Goal: Task Accomplishment & Management: Use online tool/utility

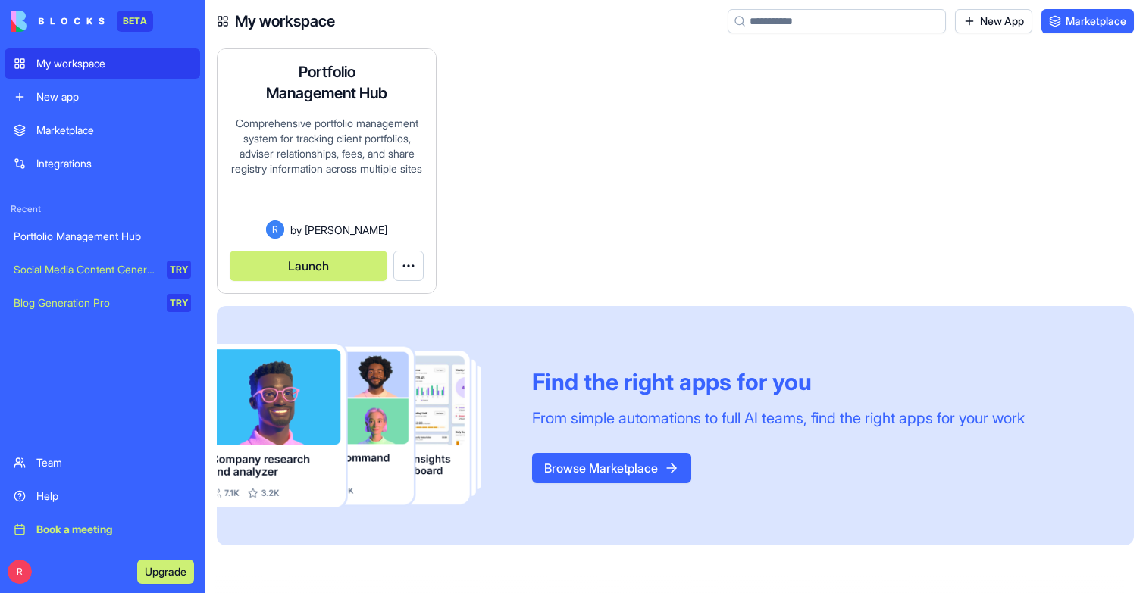
click at [324, 267] on button "Launch" at bounding box center [309, 266] width 158 height 30
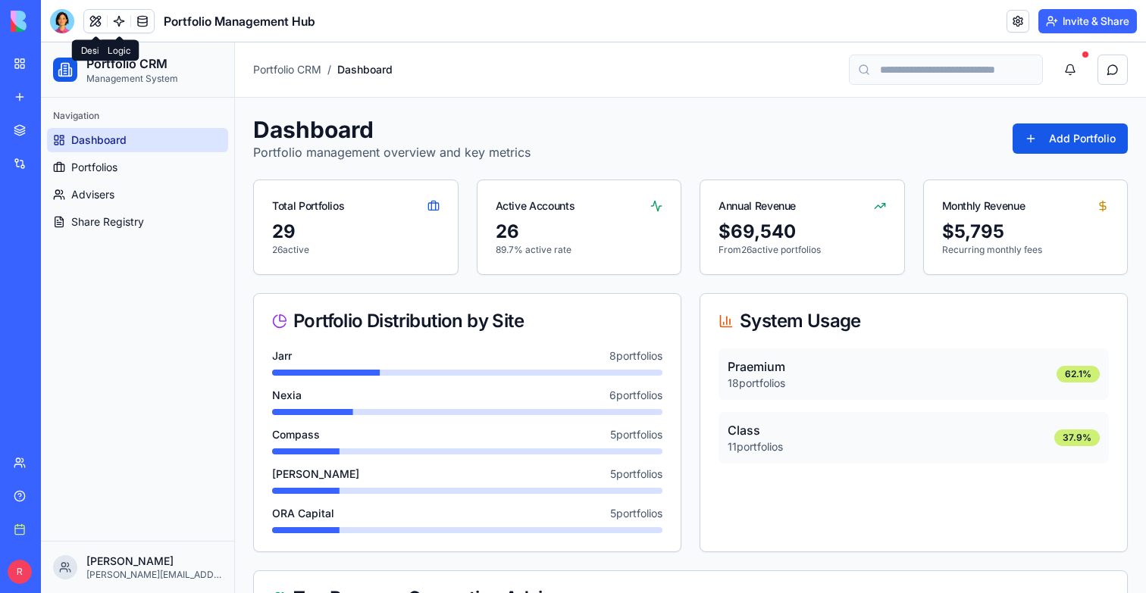
click at [124, 13] on link at bounding box center [119, 21] width 23 height 23
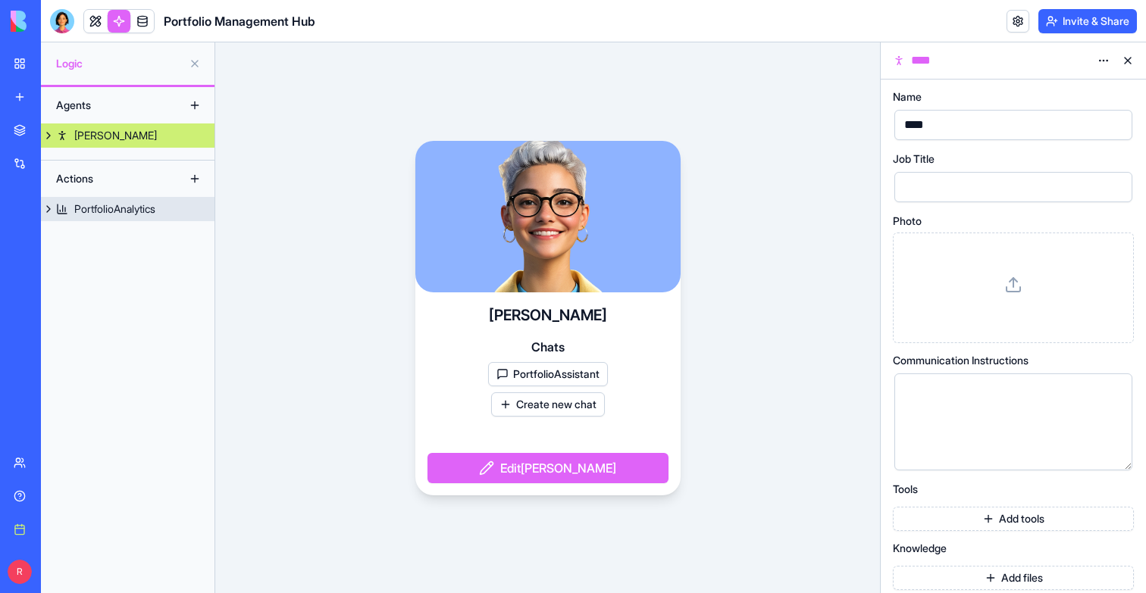
click at [131, 205] on div "PortfolioAnalytics" at bounding box center [114, 209] width 81 height 15
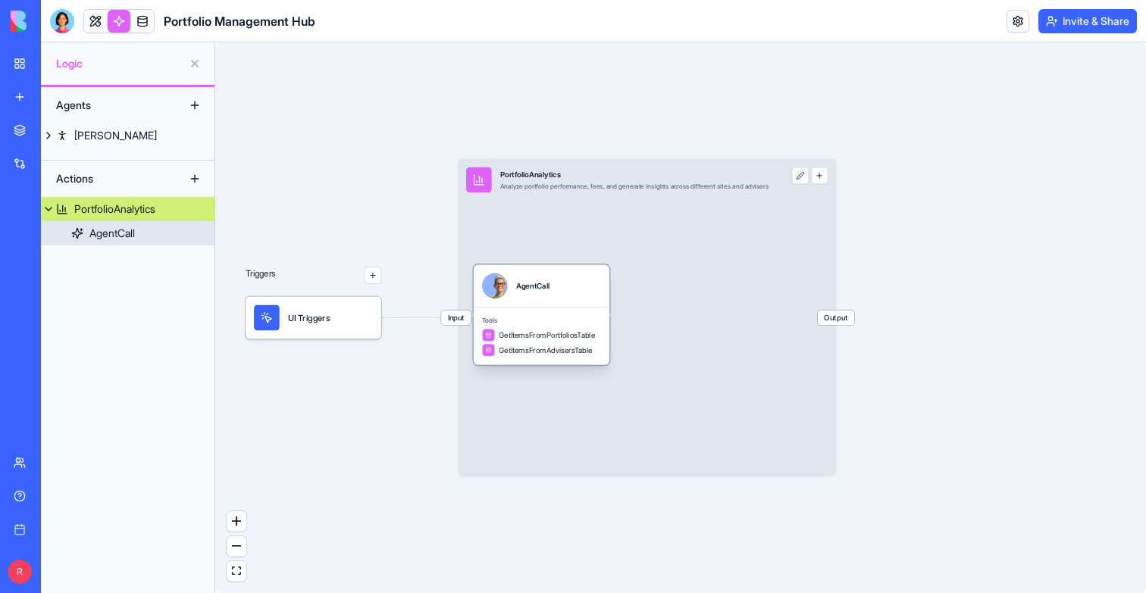
click at [563, 319] on span "Tools" at bounding box center [541, 320] width 119 height 8
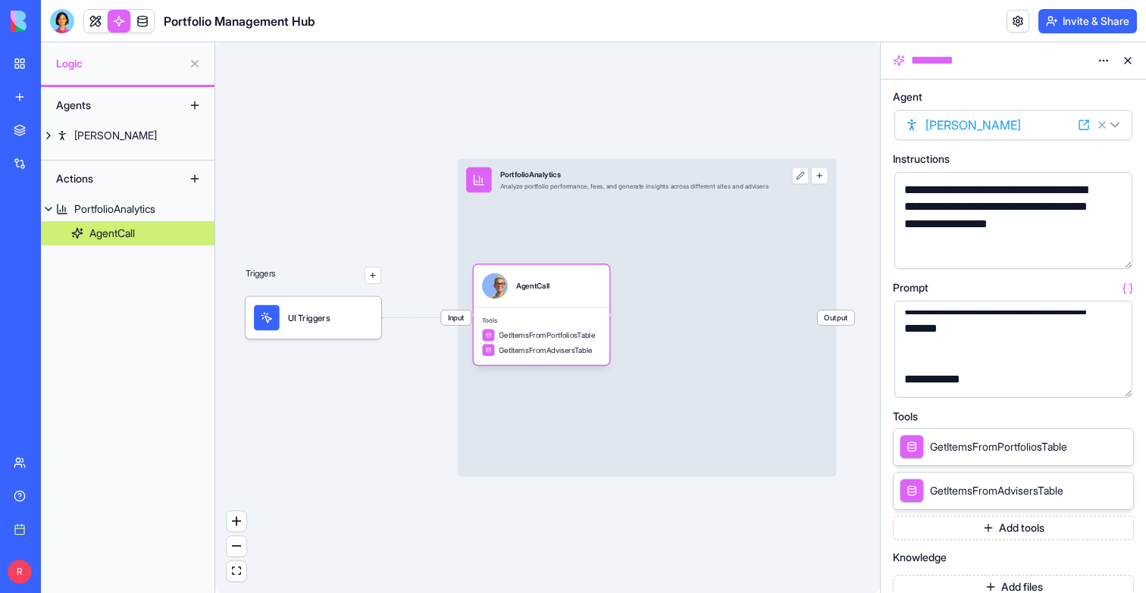
scroll to position [90, 0]
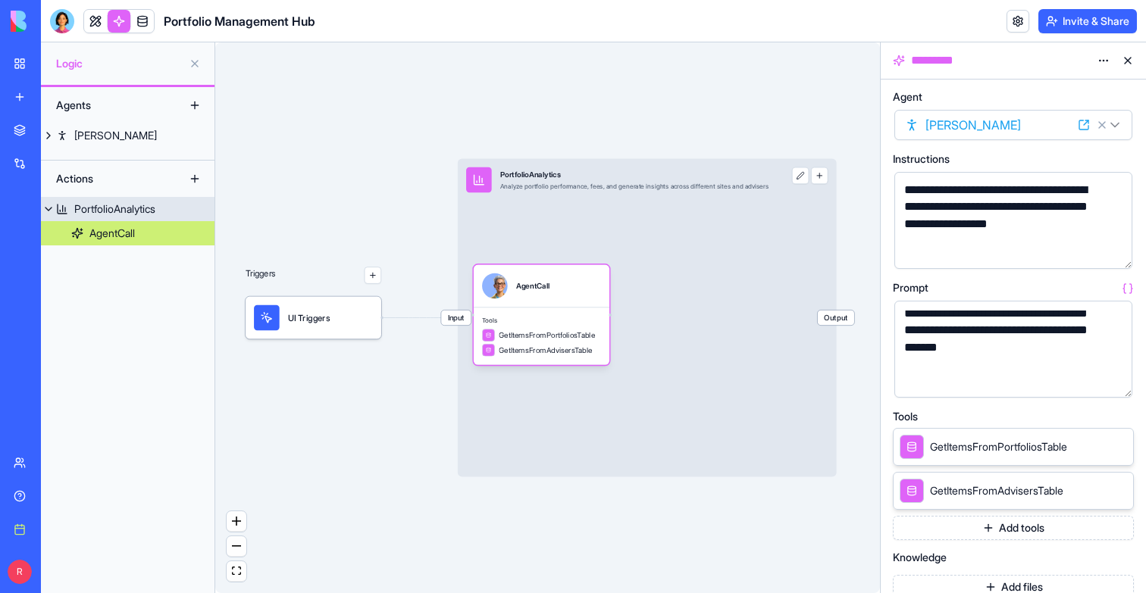
click at [449, 323] on span "Input" at bounding box center [456, 318] width 30 height 15
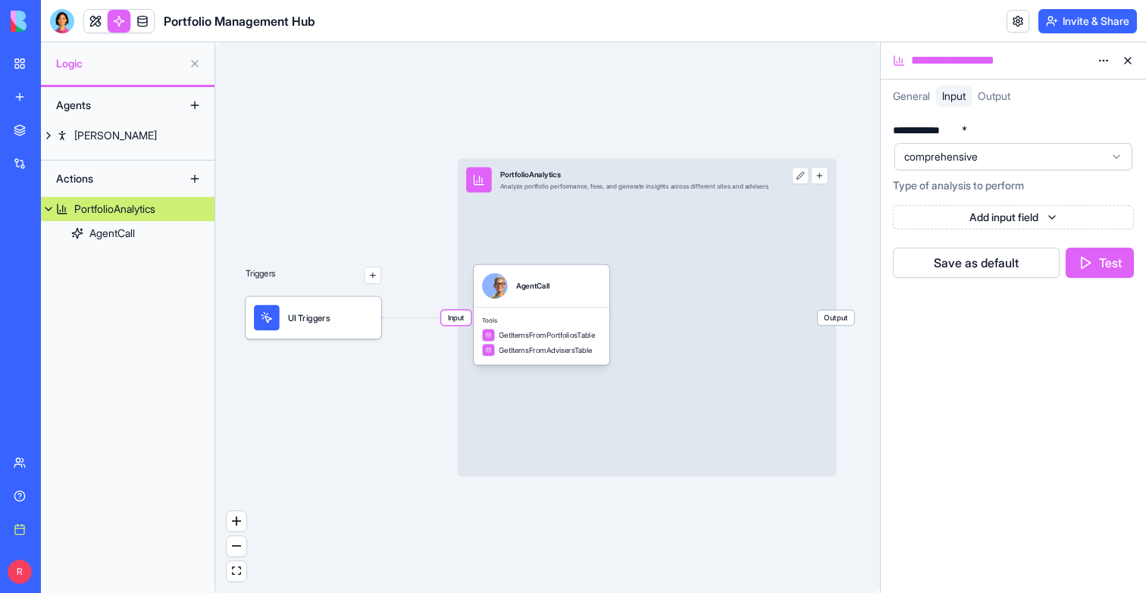
click at [1032, 160] on span "comprehensive" at bounding box center [1004, 156] width 200 height 15
click at [1026, 335] on div "**********" at bounding box center [1013, 353] width 265 height 481
click at [583, 302] on div "AgentCall" at bounding box center [542, 286] width 136 height 42
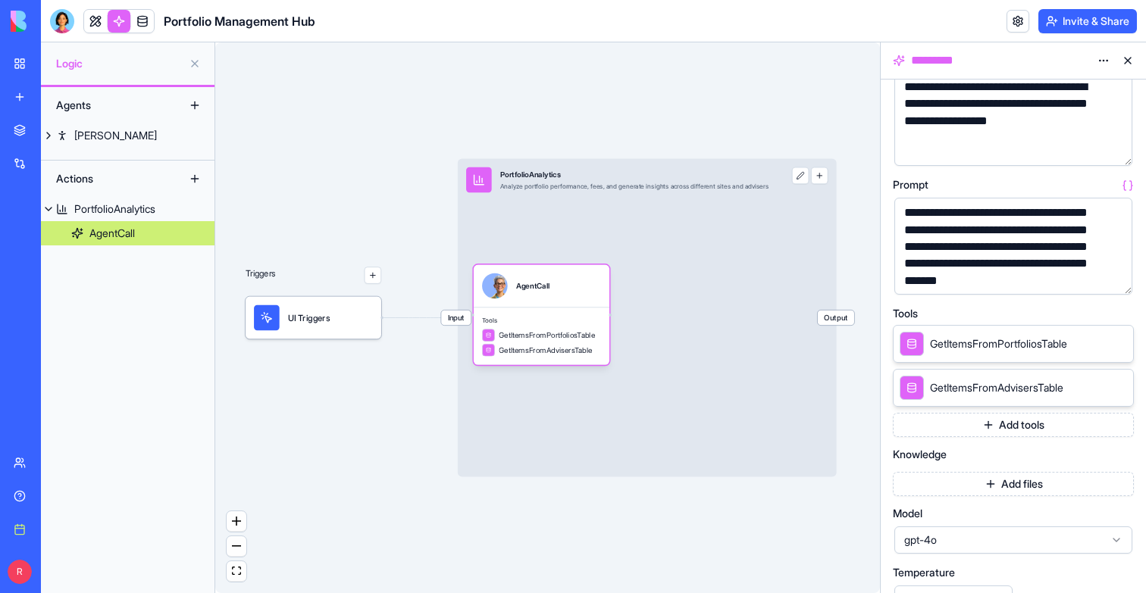
scroll to position [202, 0]
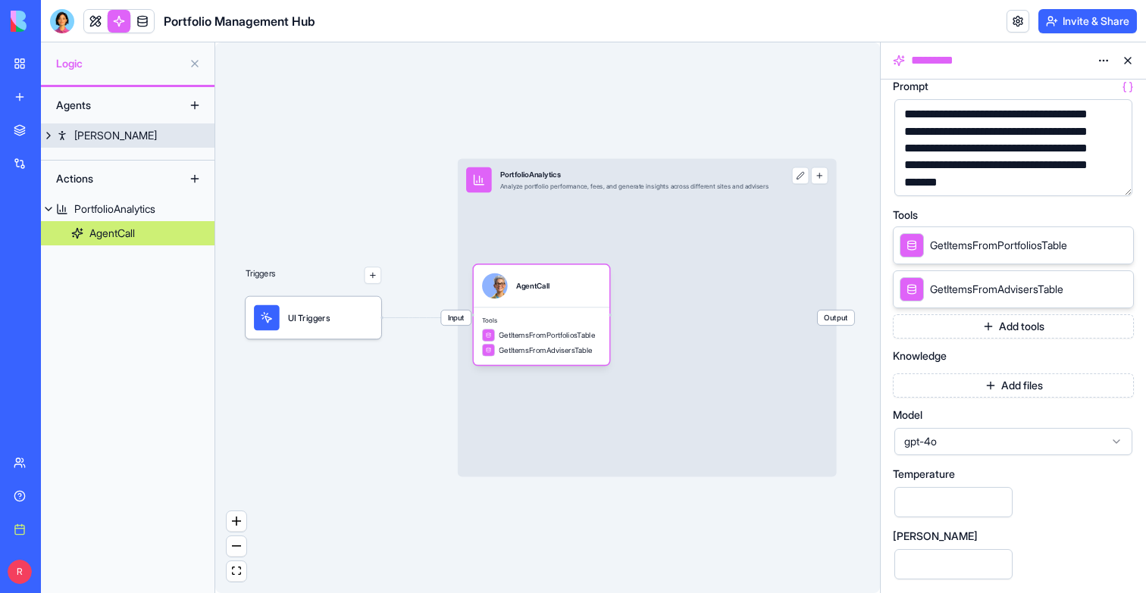
click at [95, 137] on div "[PERSON_NAME]" at bounding box center [115, 135] width 83 height 15
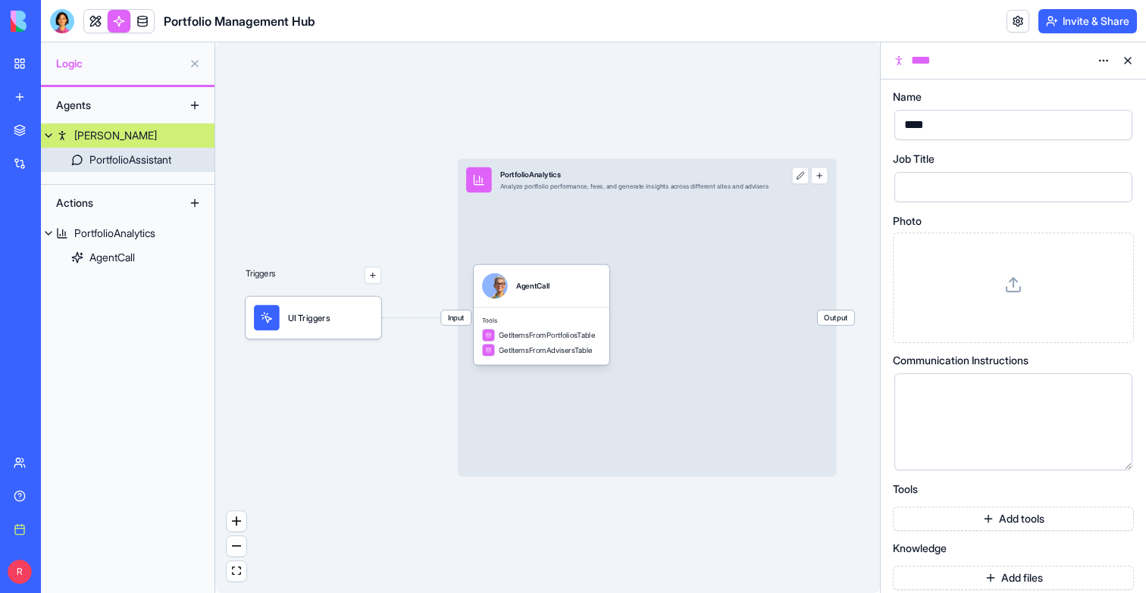
click at [98, 159] on div "PortfolioAssistant" at bounding box center [130, 159] width 82 height 15
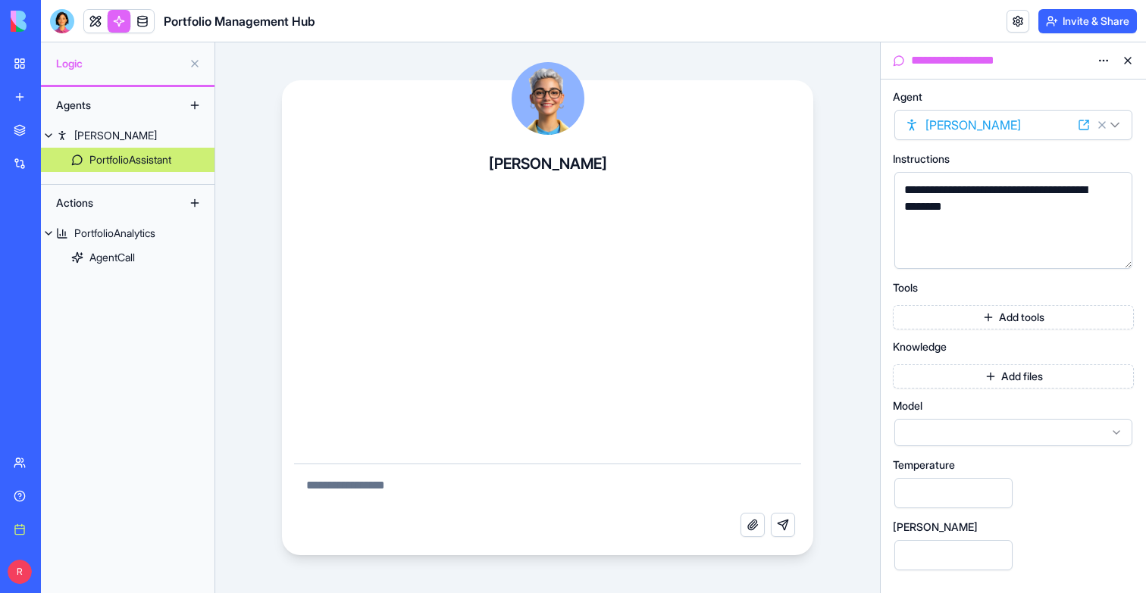
click at [1016, 318] on button "Add tools" at bounding box center [1013, 317] width 241 height 24
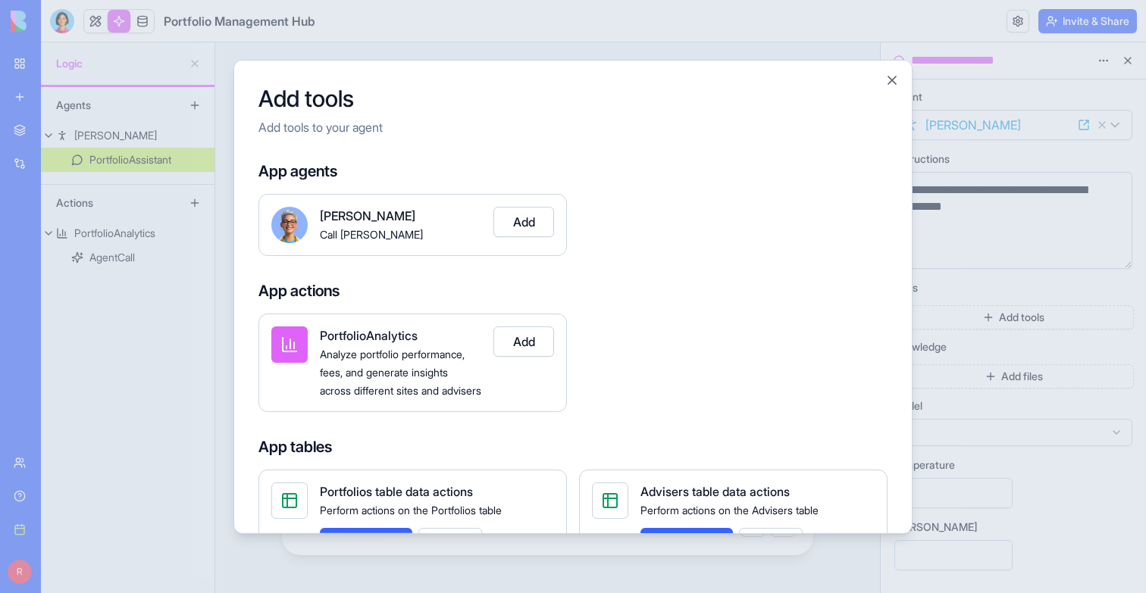
click at [177, 380] on div at bounding box center [573, 296] width 1146 height 593
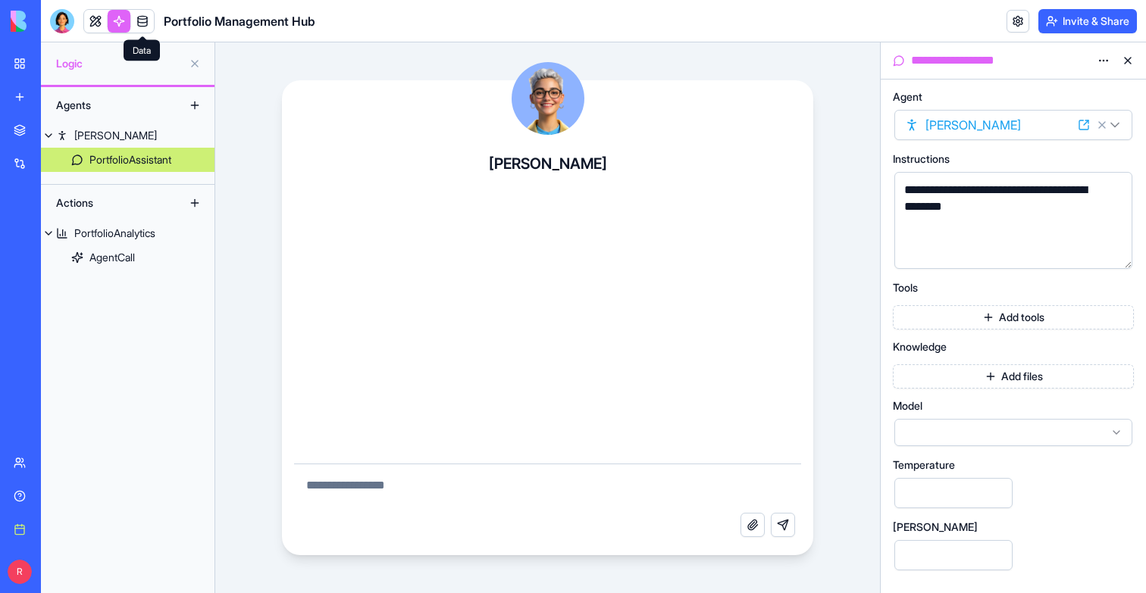
click at [148, 20] on link at bounding box center [142, 21] width 23 height 23
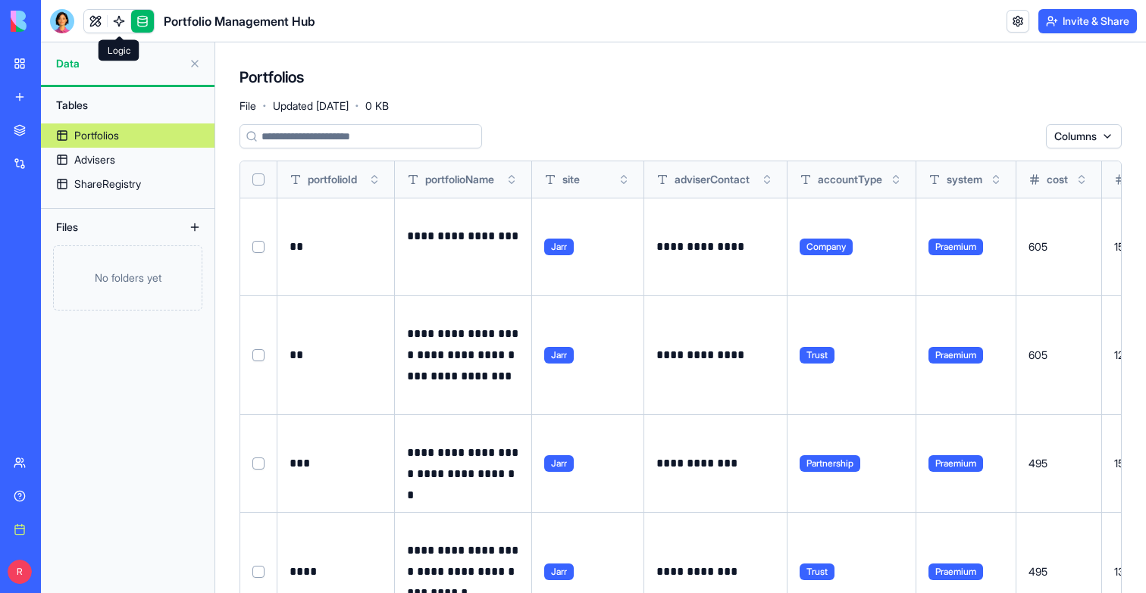
click at [117, 18] on link at bounding box center [119, 21] width 23 height 23
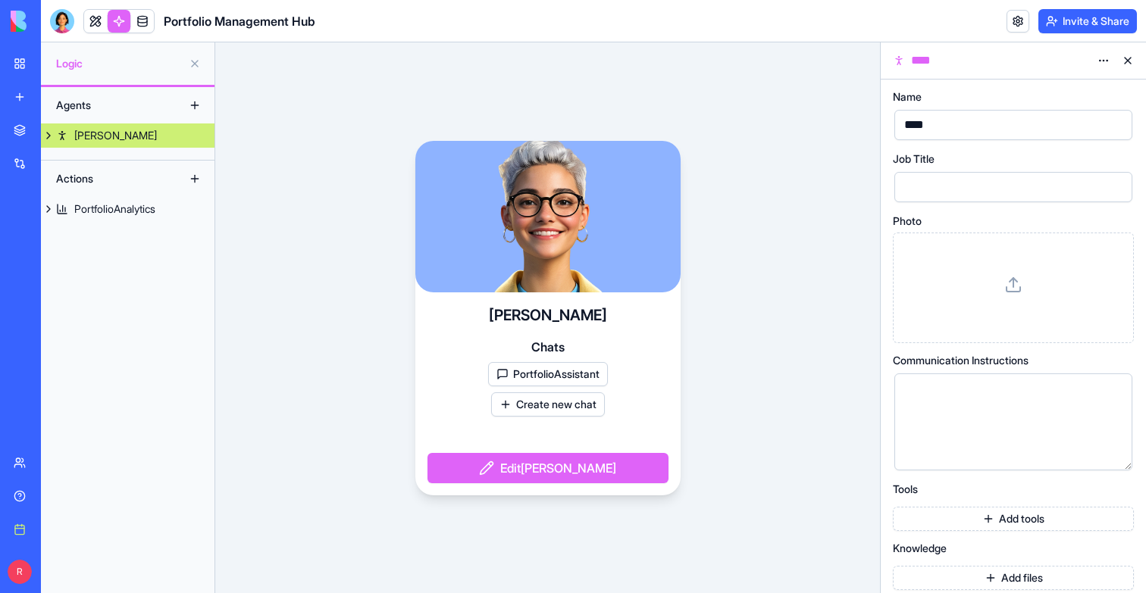
click at [52, 136] on button at bounding box center [48, 136] width 15 height 24
click at [99, 158] on div "PortfolioAssistant" at bounding box center [130, 159] width 82 height 15
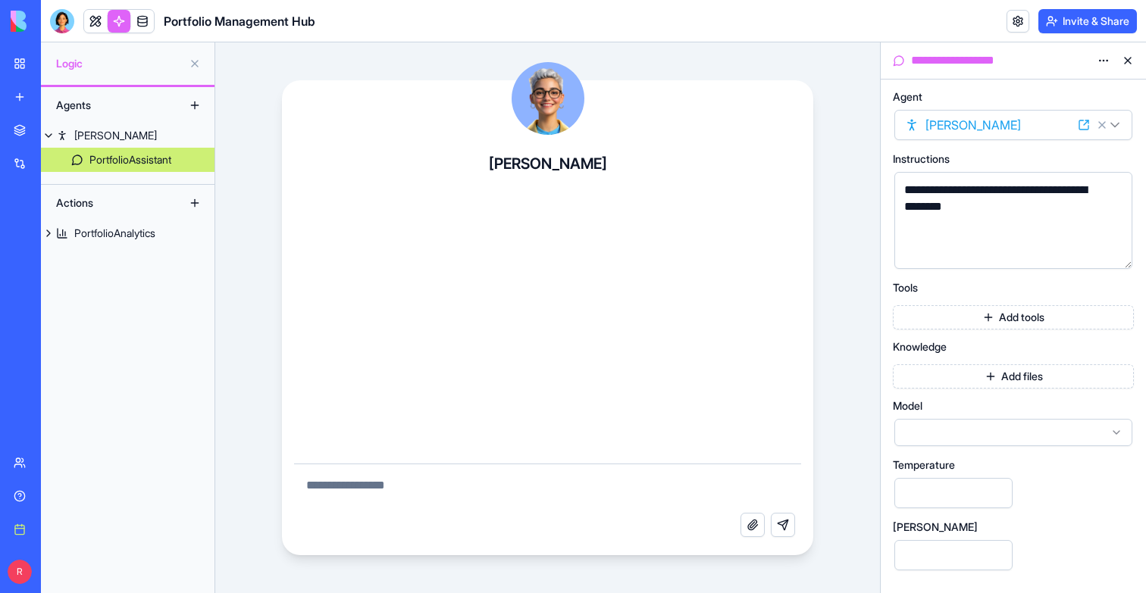
click at [1049, 324] on button "Add tools" at bounding box center [1013, 317] width 241 height 24
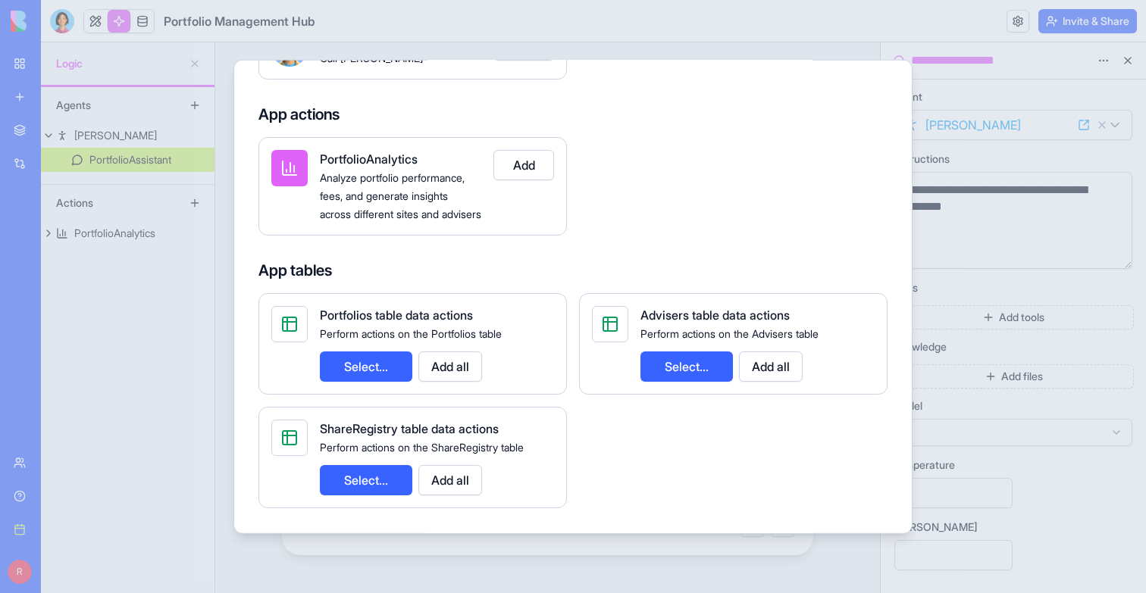
scroll to position [184, 0]
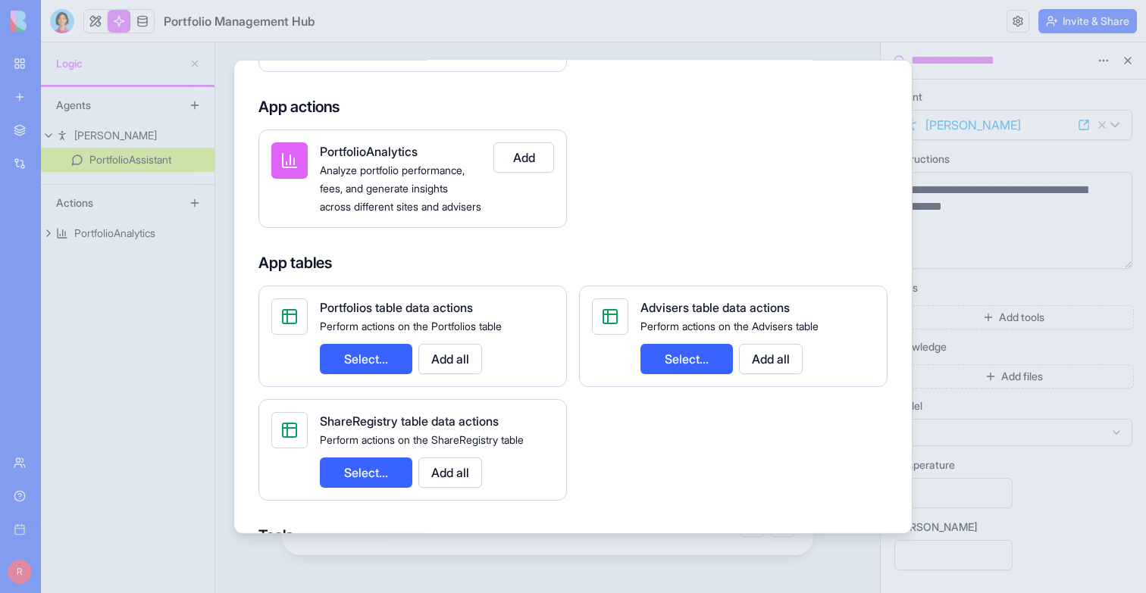
click at [354, 374] on button "Select..." at bounding box center [366, 358] width 92 height 30
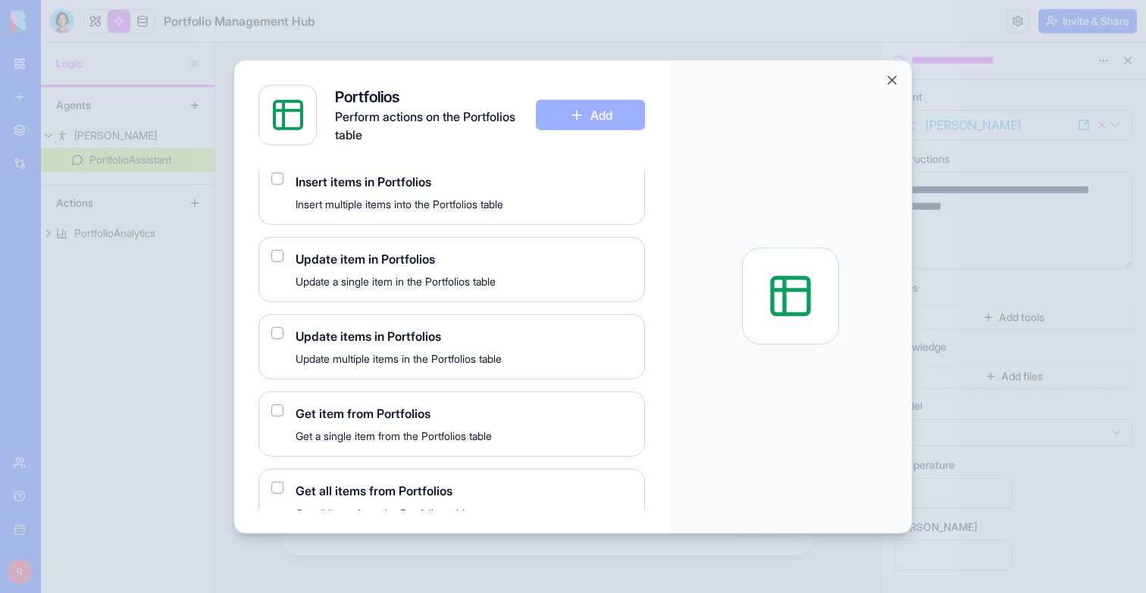
scroll to position [123, 0]
click at [280, 482] on button "button" at bounding box center [277, 485] width 12 height 12
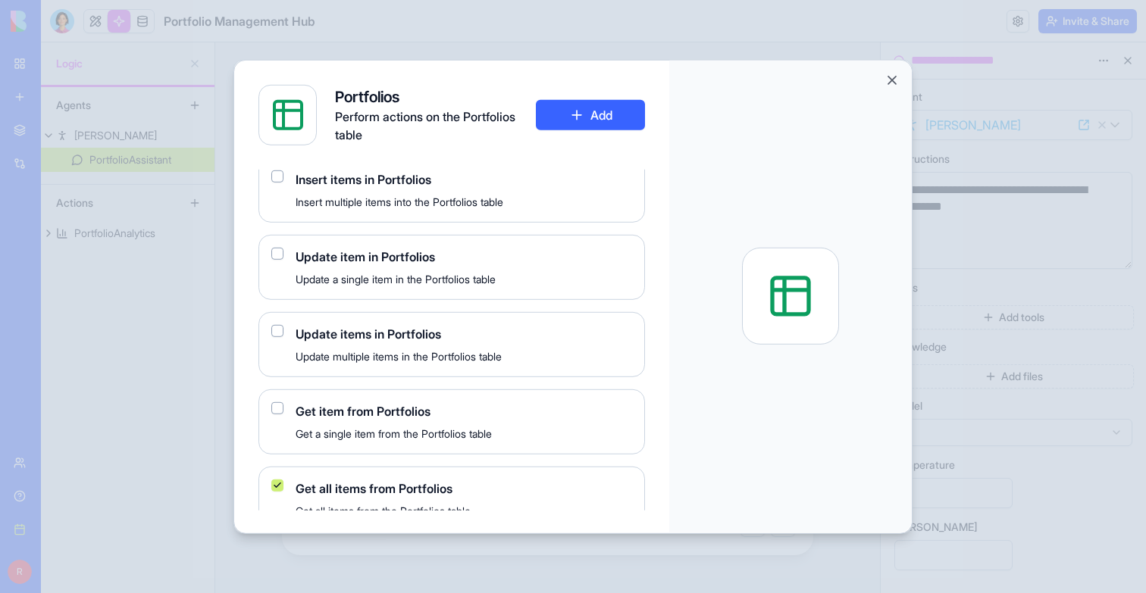
click at [224, 457] on div at bounding box center [573, 296] width 1146 height 593
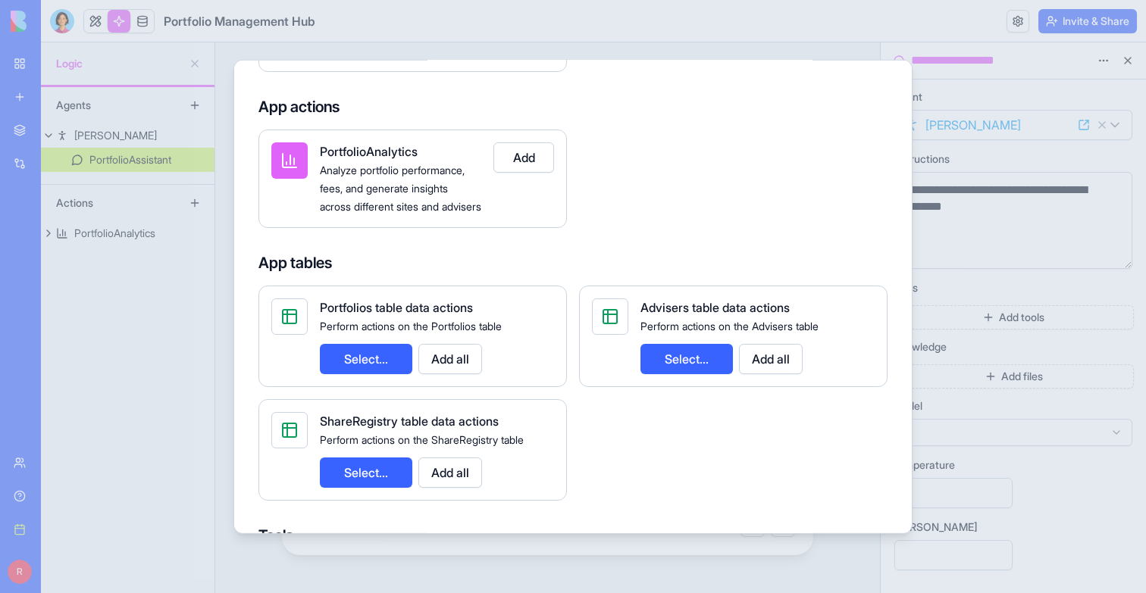
click at [355, 374] on button "Select..." at bounding box center [366, 358] width 92 height 30
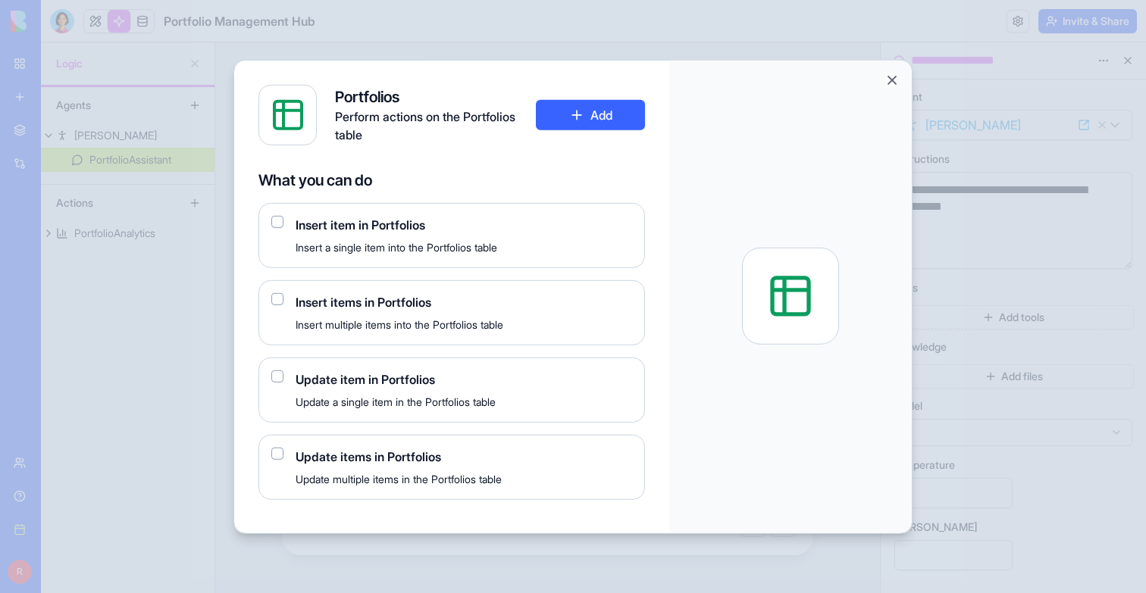
scroll to position [143, 0]
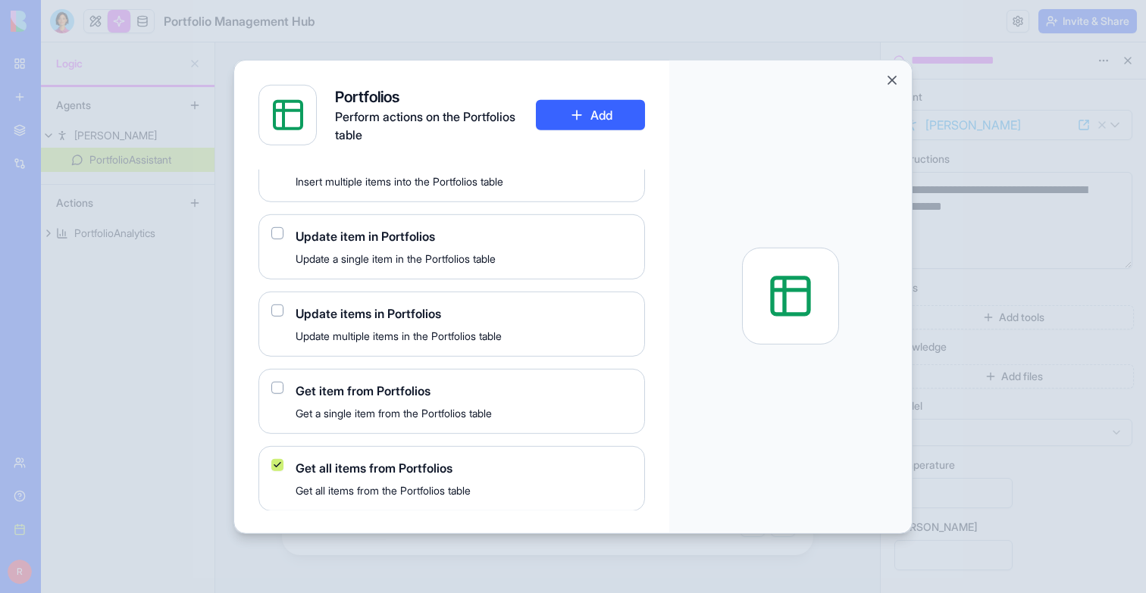
click at [578, 95] on div "Portfolios Perform actions on the Portfolios table Add" at bounding box center [451, 114] width 387 height 61
click at [578, 121] on button "Add" at bounding box center [590, 114] width 109 height 30
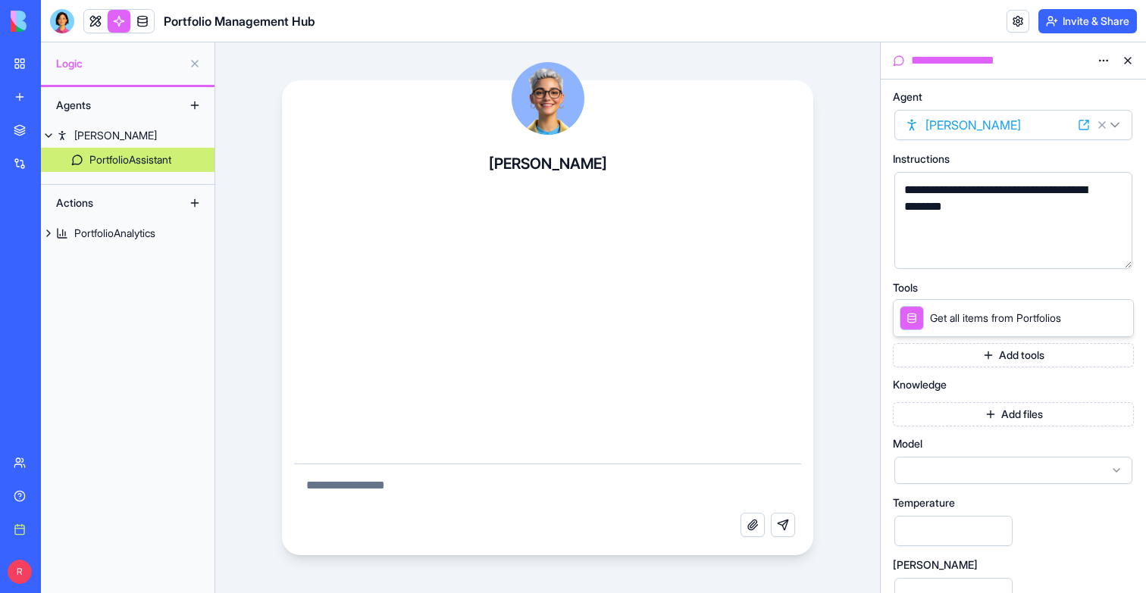
click at [1002, 356] on button "Add tools" at bounding box center [1013, 355] width 241 height 24
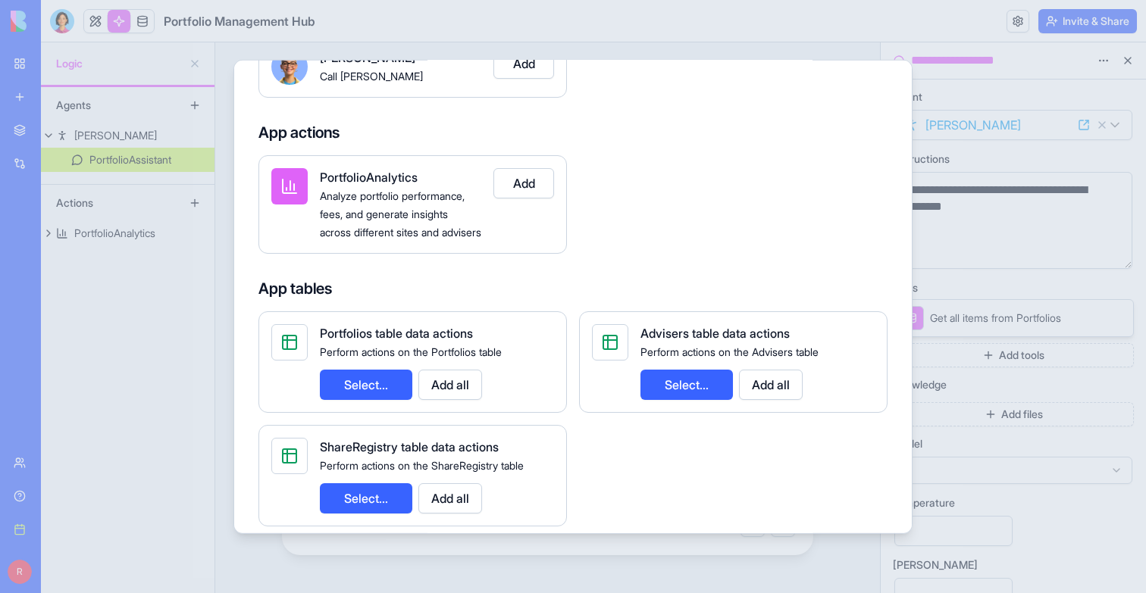
scroll to position [282, 0]
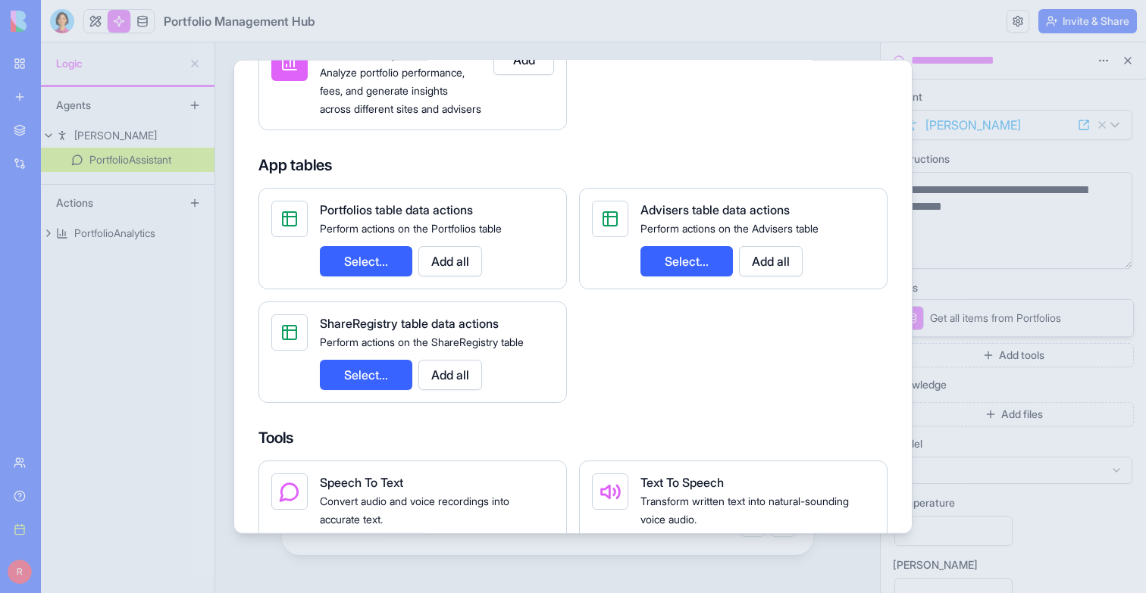
click at [670, 274] on button "Select..." at bounding box center [686, 261] width 92 height 30
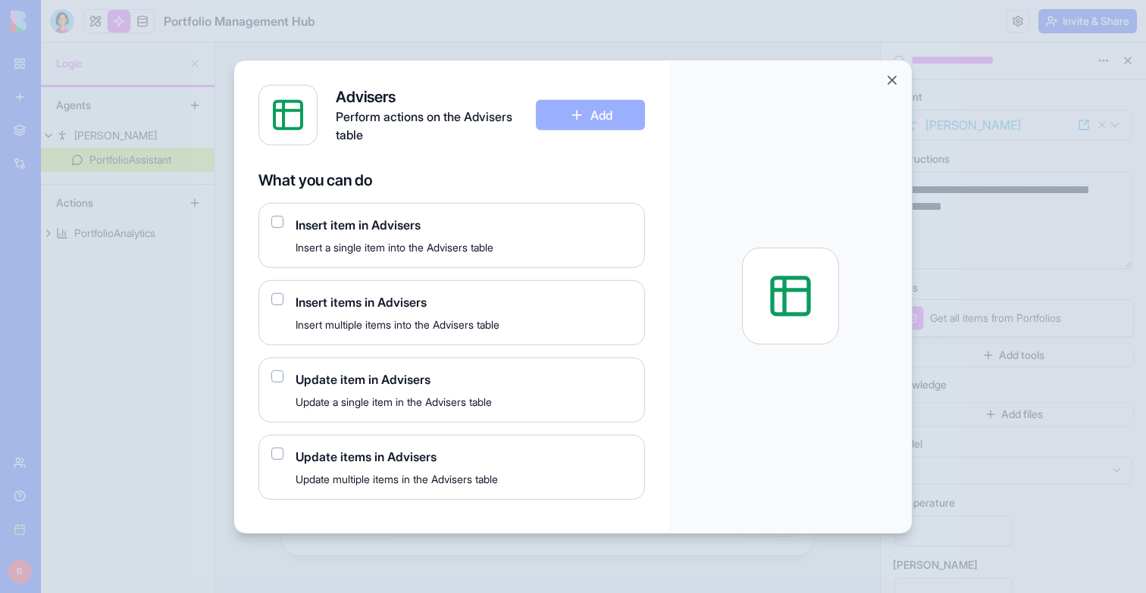
scroll to position [143, 0]
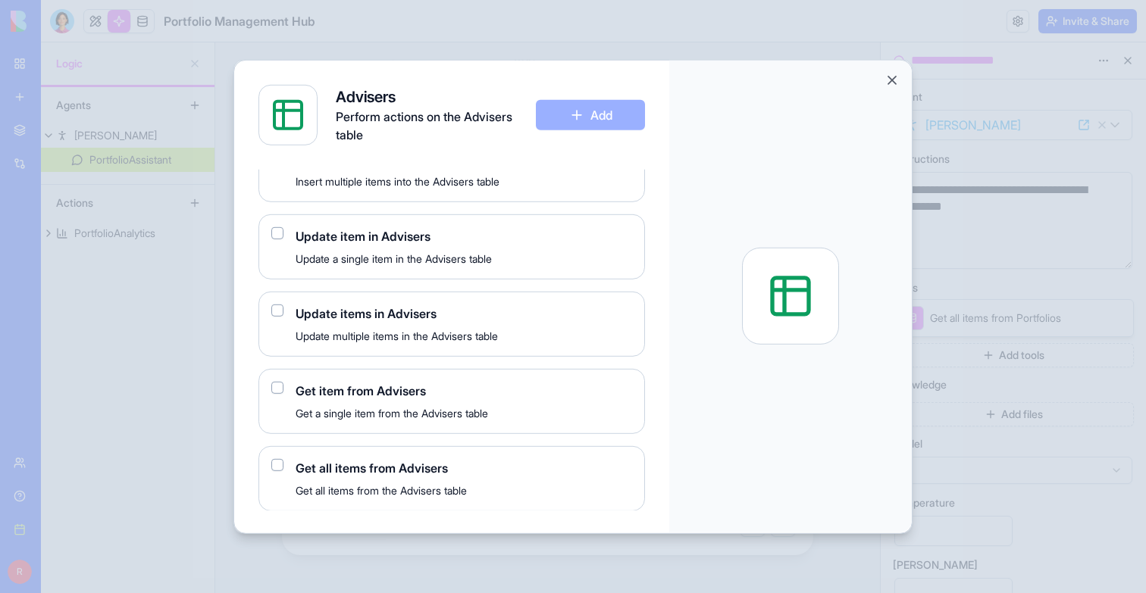
click at [274, 468] on button "button" at bounding box center [277, 465] width 12 height 12
click at [894, 80] on button "Close" at bounding box center [892, 79] width 15 height 15
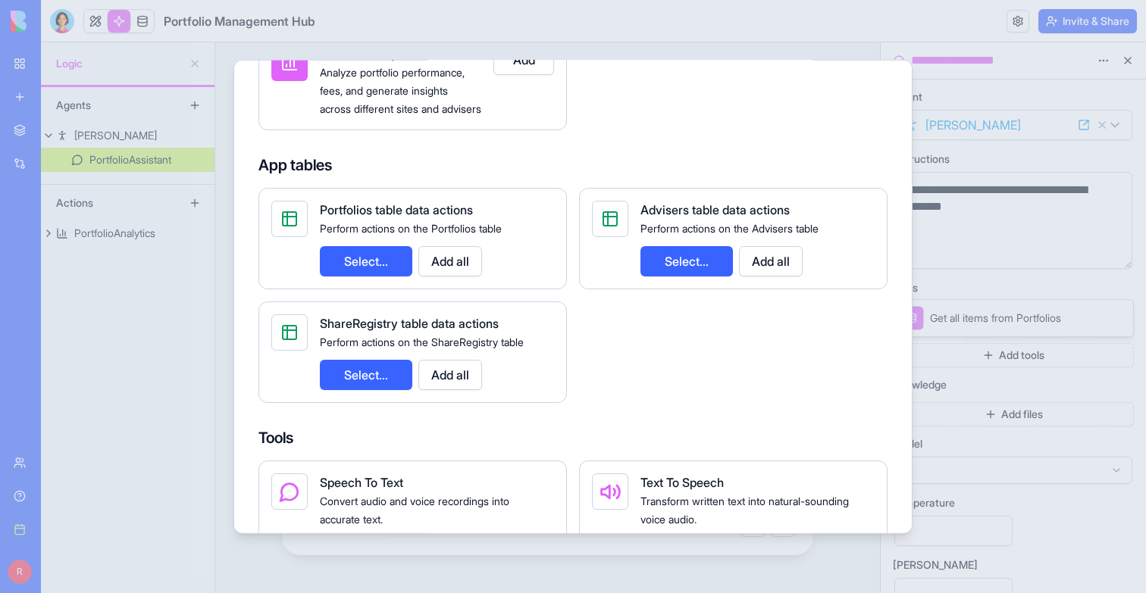
click at [1020, 218] on div at bounding box center [573, 296] width 1146 height 593
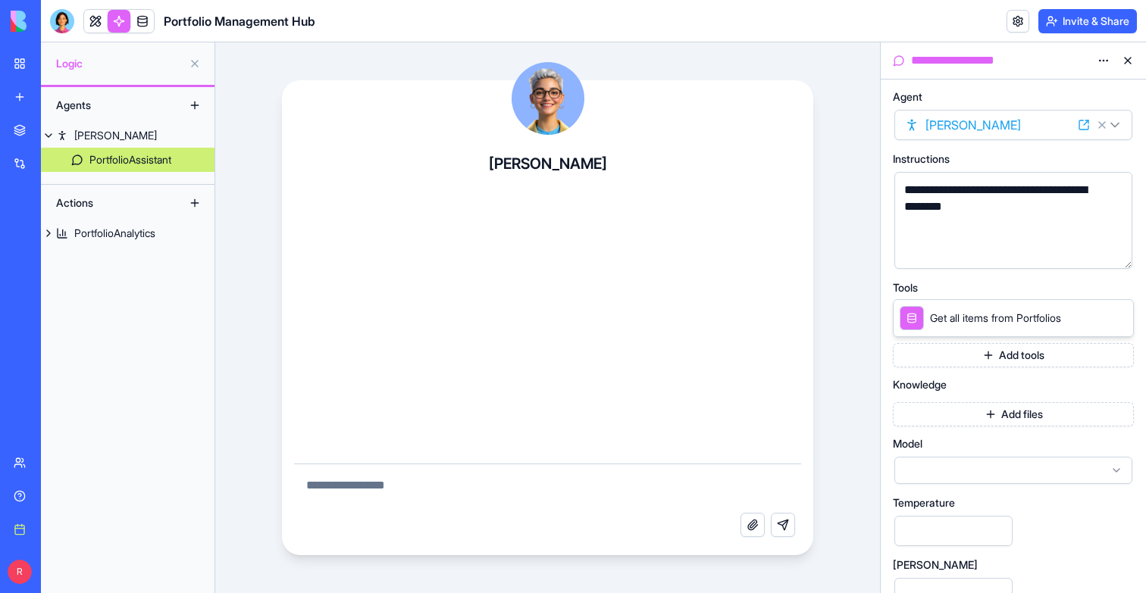
click at [991, 362] on button "Add tools" at bounding box center [1013, 355] width 241 height 24
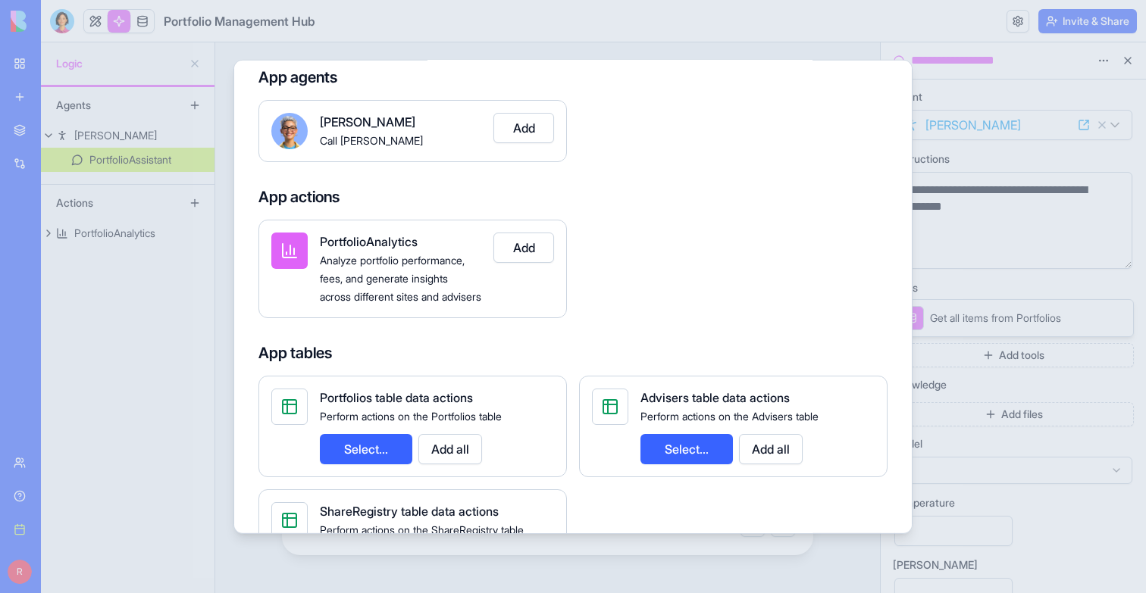
scroll to position [123, 0]
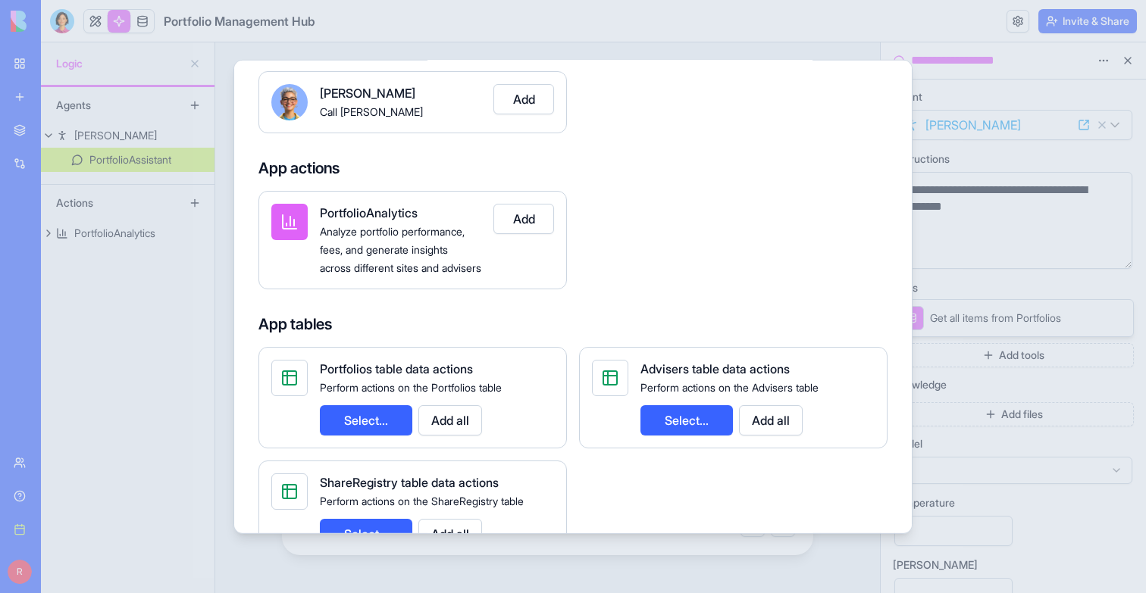
click at [687, 430] on button "Select..." at bounding box center [686, 420] width 92 height 30
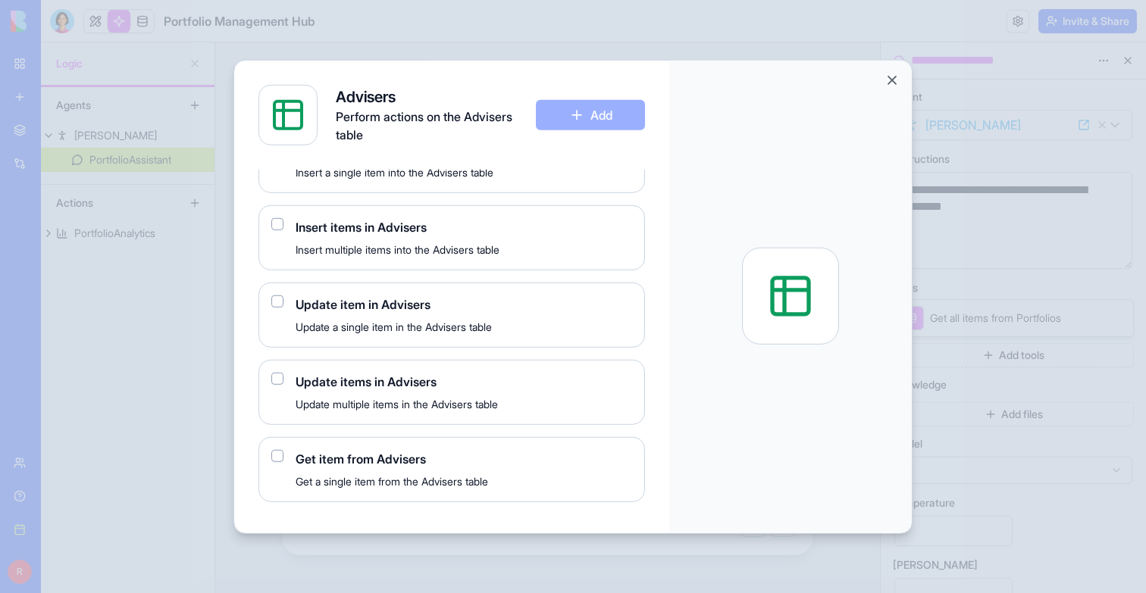
scroll to position [143, 0]
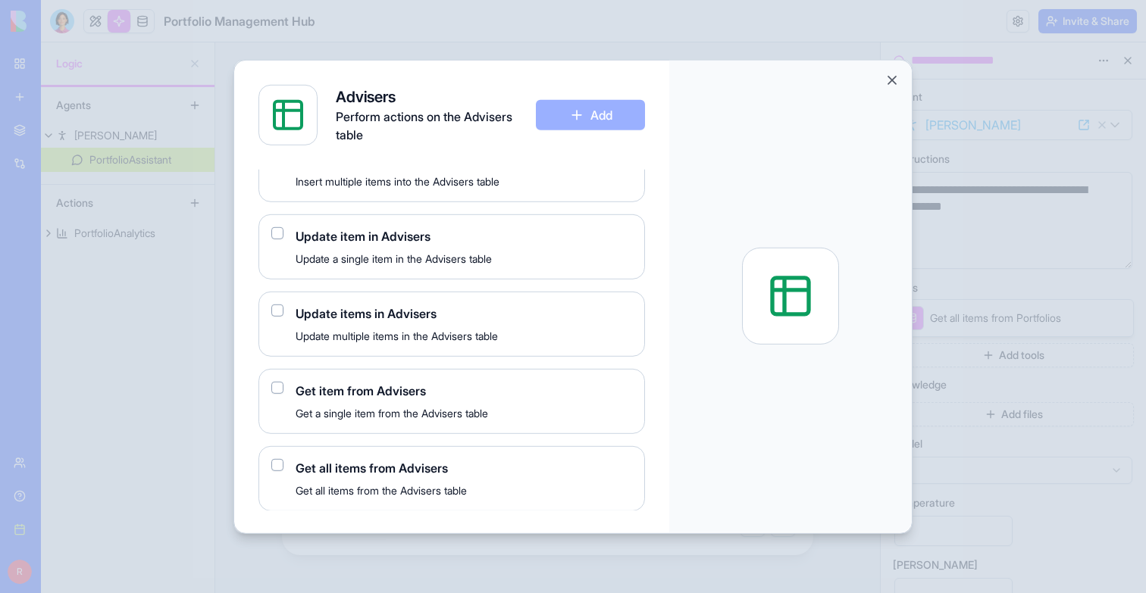
click at [287, 468] on div "Get all items from Advisers Get all items from the Advisers table" at bounding box center [451, 478] width 387 height 65
click at [268, 462] on div "Get all items from Advisers Get all items from the Advisers table" at bounding box center [451, 478] width 387 height 65
click at [275, 462] on button "button" at bounding box center [277, 465] width 12 height 12
click at [612, 127] on button "Add" at bounding box center [590, 114] width 109 height 30
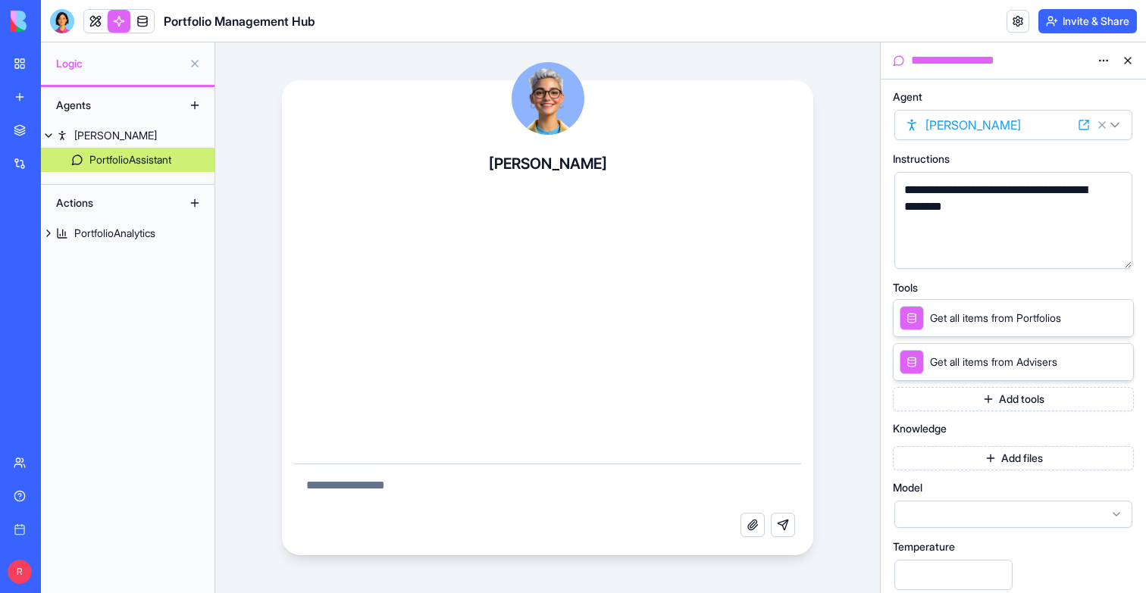
click at [979, 406] on button "Add tools" at bounding box center [1013, 399] width 241 height 24
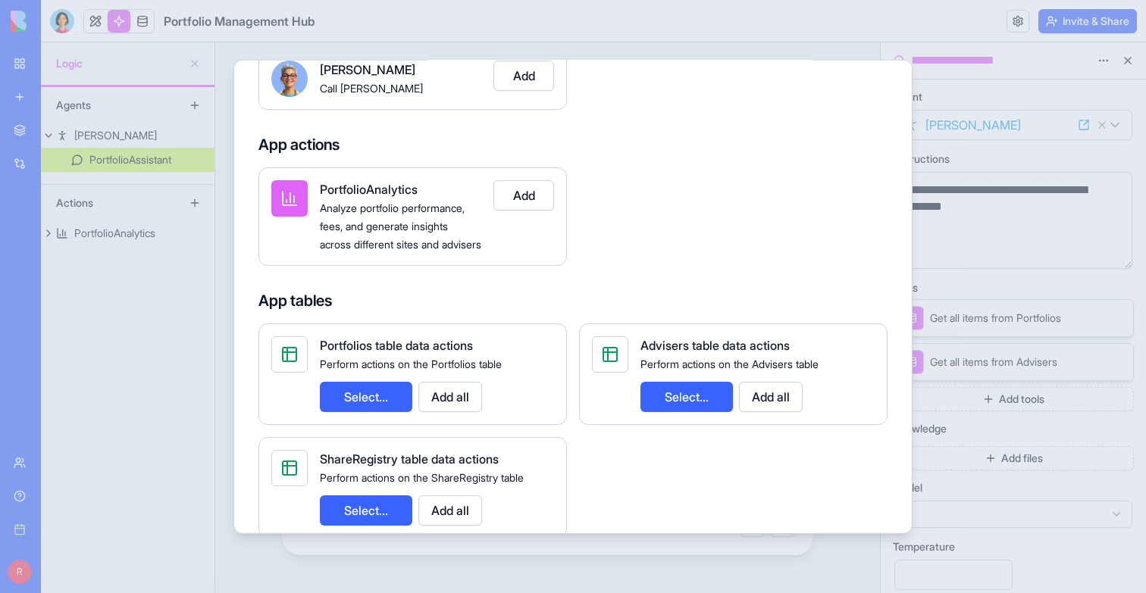
scroll to position [295, 0]
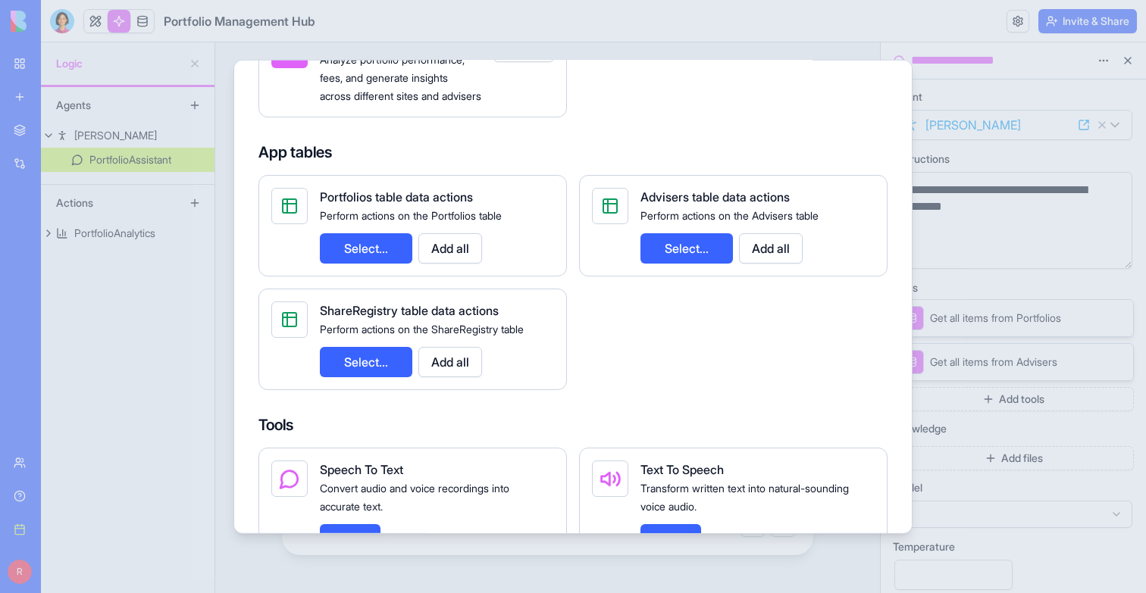
click at [382, 377] on button "Select..." at bounding box center [366, 361] width 92 height 30
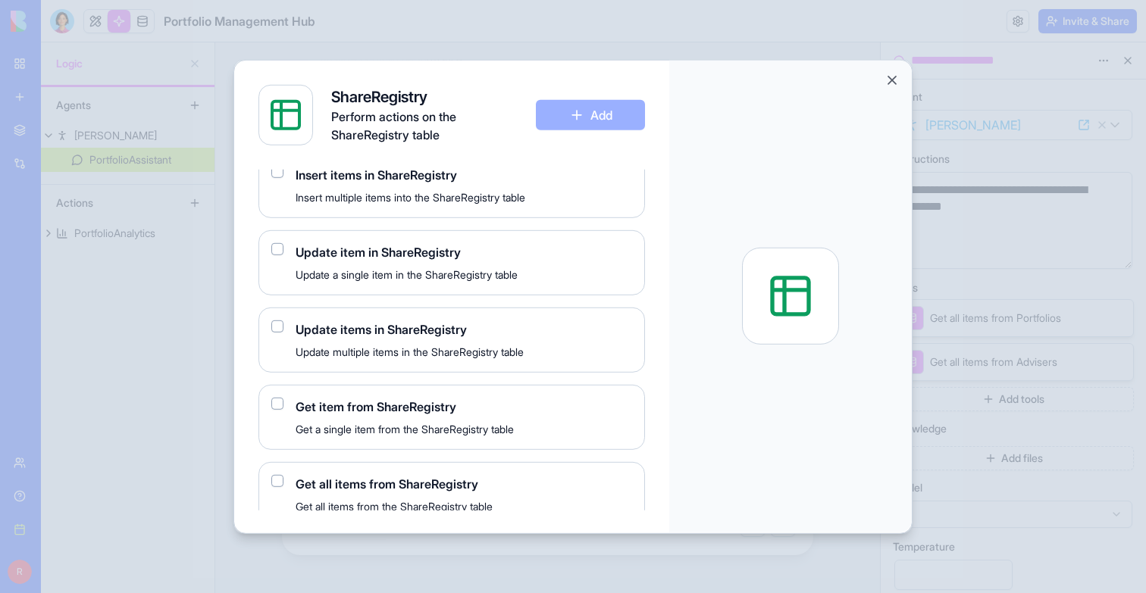
scroll to position [143, 0]
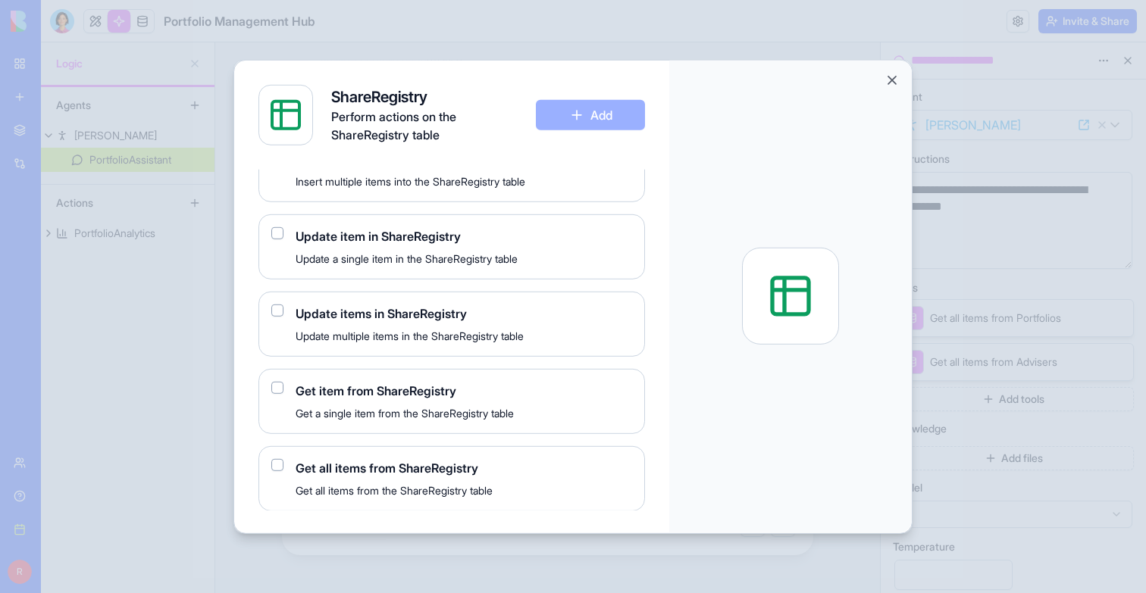
click at [283, 465] on button "button" at bounding box center [277, 465] width 12 height 12
click at [600, 115] on button "Add" at bounding box center [590, 114] width 109 height 30
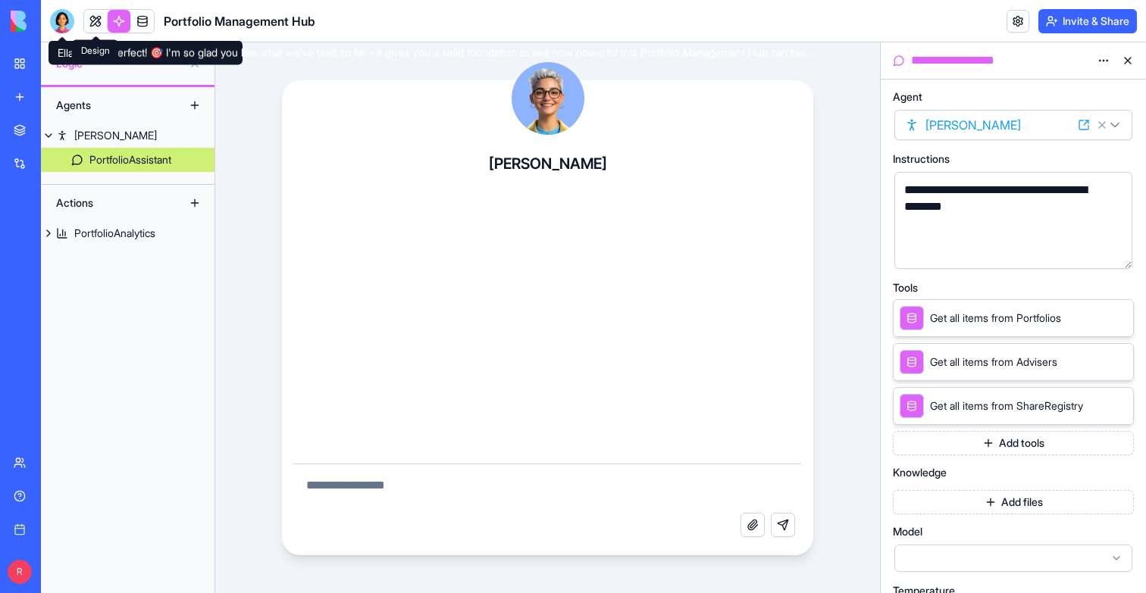
click at [101, 23] on link at bounding box center [95, 21] width 23 height 23
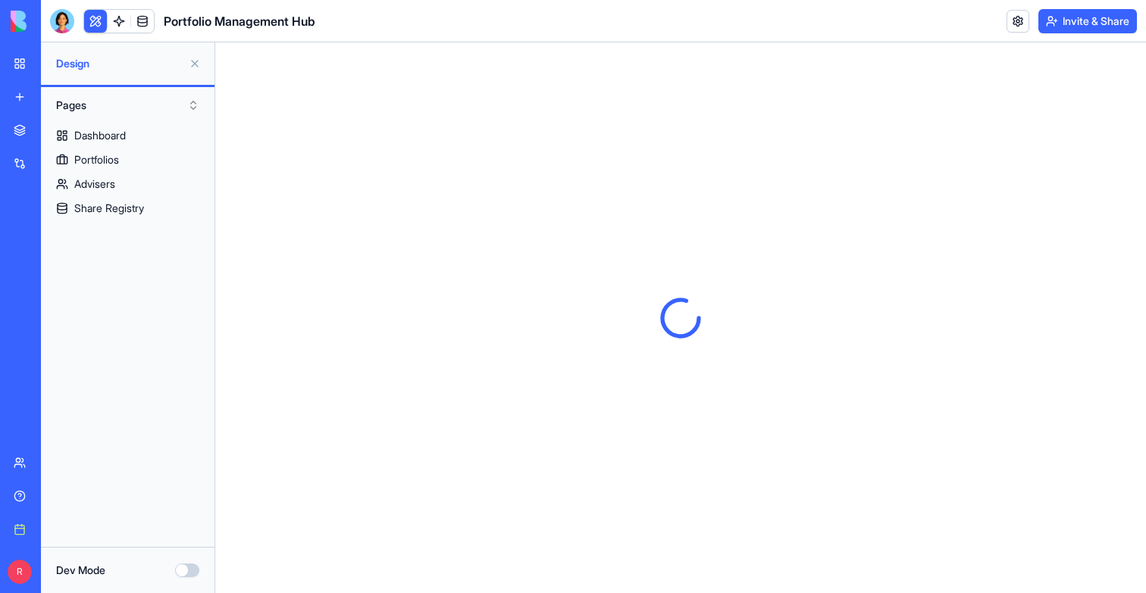
click at [191, 68] on button at bounding box center [195, 64] width 24 height 24
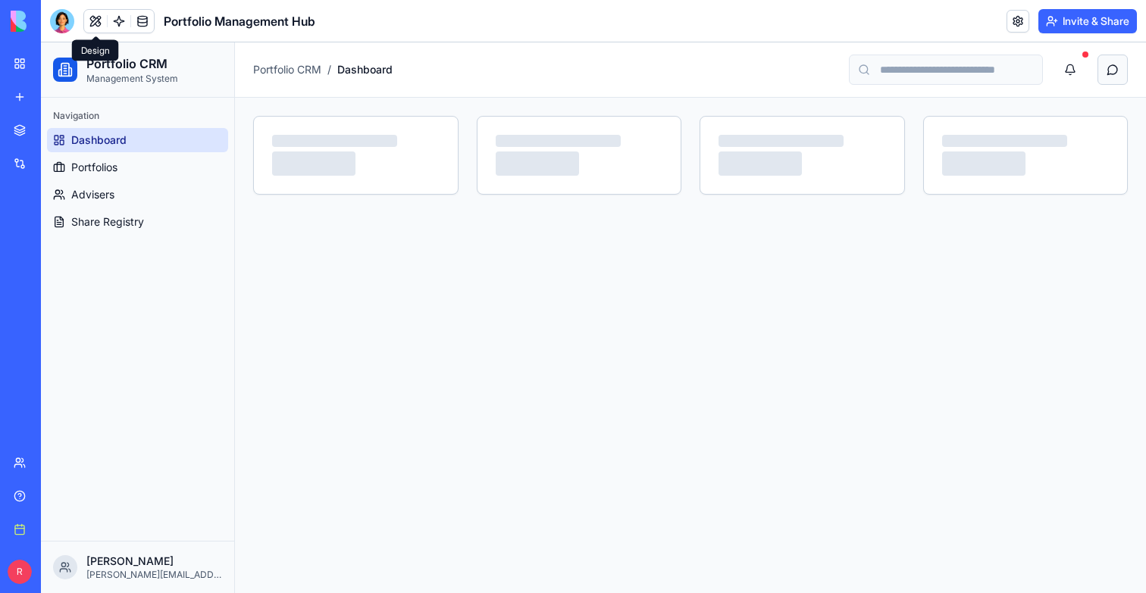
click at [1120, 76] on button "Portfolio Assistant" at bounding box center [1113, 70] width 30 height 30
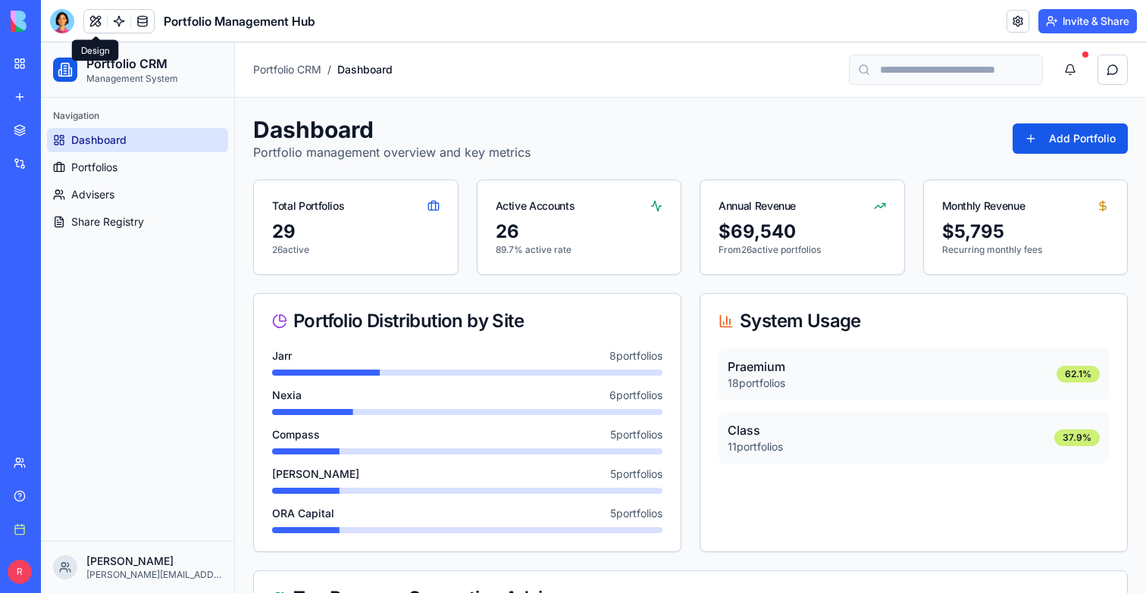
click at [90, 145] on span "Dashboard" at bounding box center [98, 140] width 55 height 15
click at [61, 30] on body "BETA My workspace New app Marketplace Integrations Recent Portfolio Management …" at bounding box center [573, 296] width 1146 height 593
click at [61, 23] on div at bounding box center [62, 21] width 24 height 24
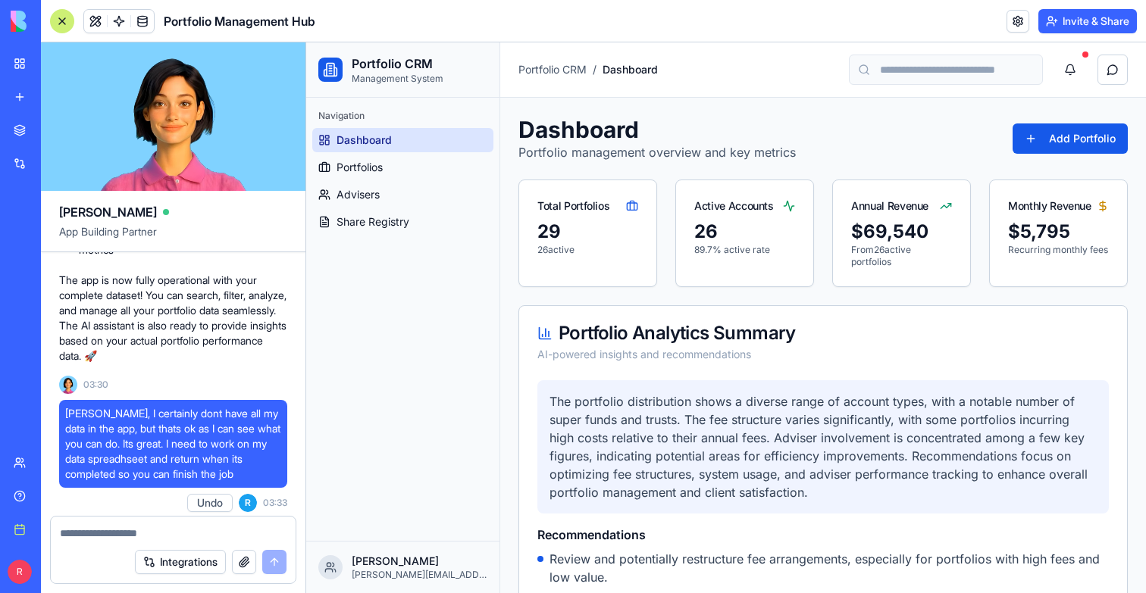
scroll to position [1716, 0]
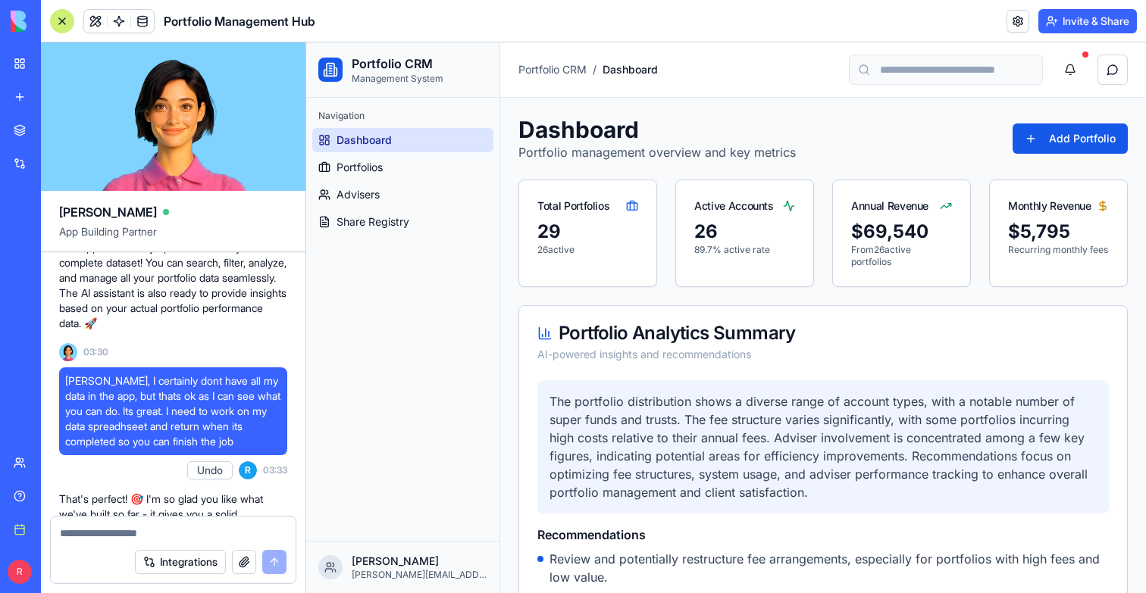
click at [127, 308] on p "The app is now fully operational with your complete dataset! You can search, fi…" at bounding box center [173, 285] width 228 height 91
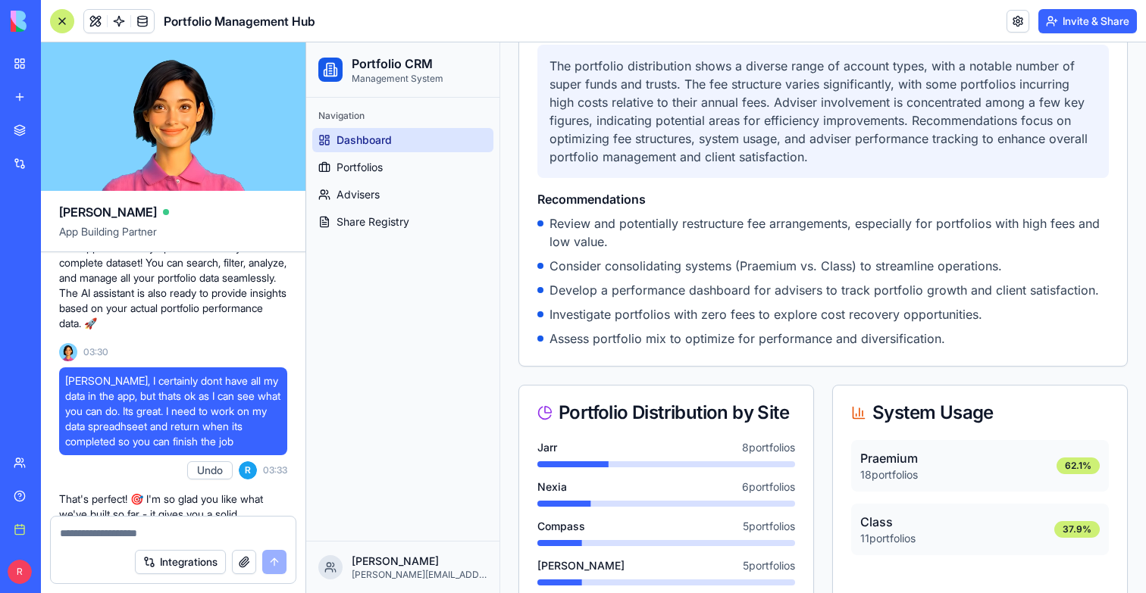
scroll to position [456, 0]
